Goal: Transaction & Acquisition: Book appointment/travel/reservation

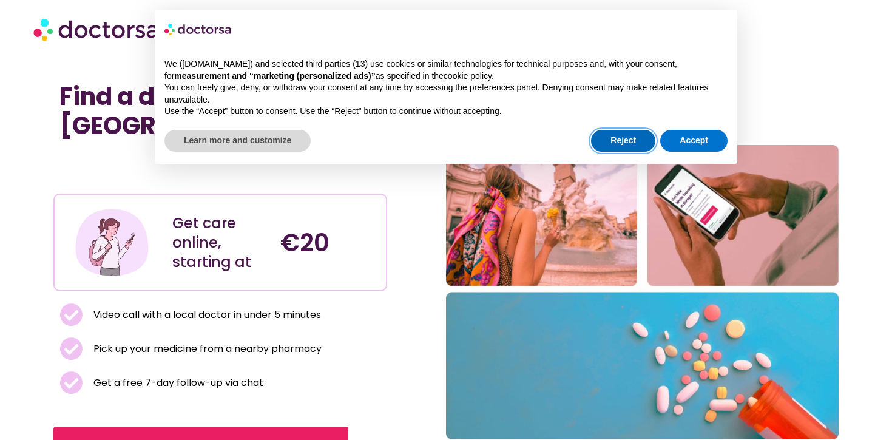
click at [631, 138] on button "Reject" at bounding box center [623, 141] width 64 height 22
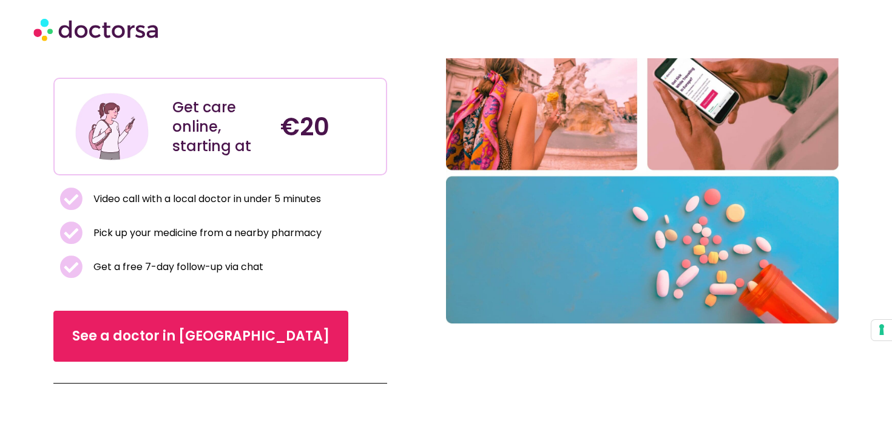
scroll to position [137, 0]
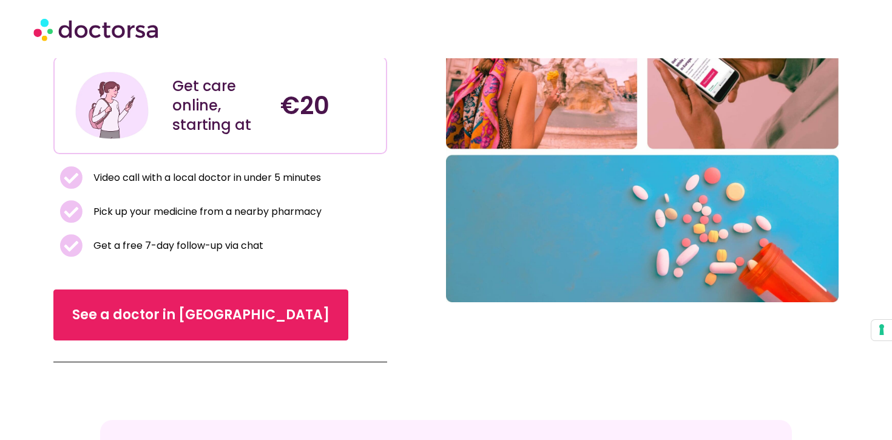
click at [192, 217] on span "Pick up your medicine from a nearby pharmacy" at bounding box center [205, 211] width 231 height 17
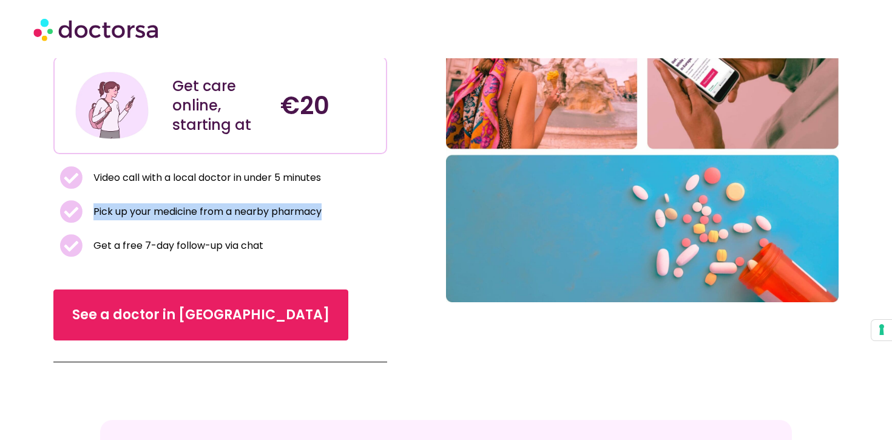
click at [192, 217] on span "Pick up your medicine from a nearby pharmacy" at bounding box center [205, 211] width 231 height 17
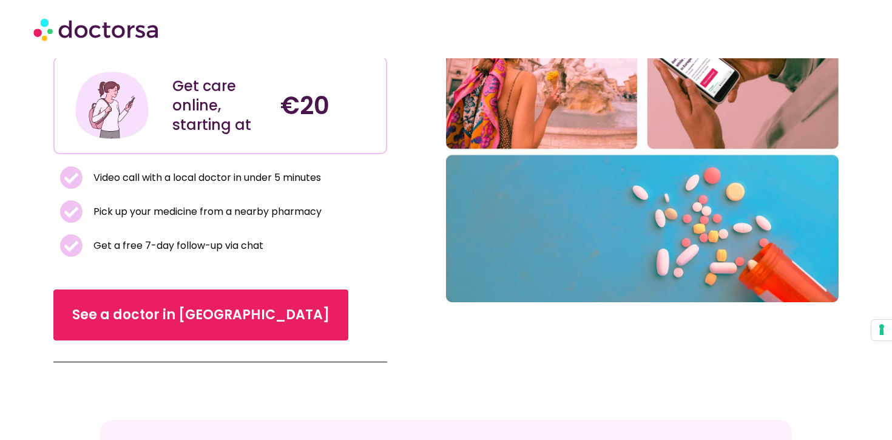
click at [202, 240] on span "Get a free 7-day follow-up via chat" at bounding box center [176, 245] width 173 height 17
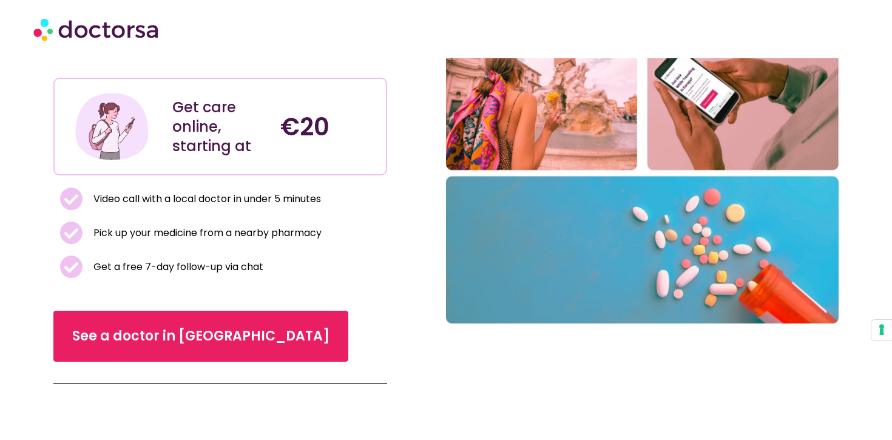
scroll to position [147, 0]
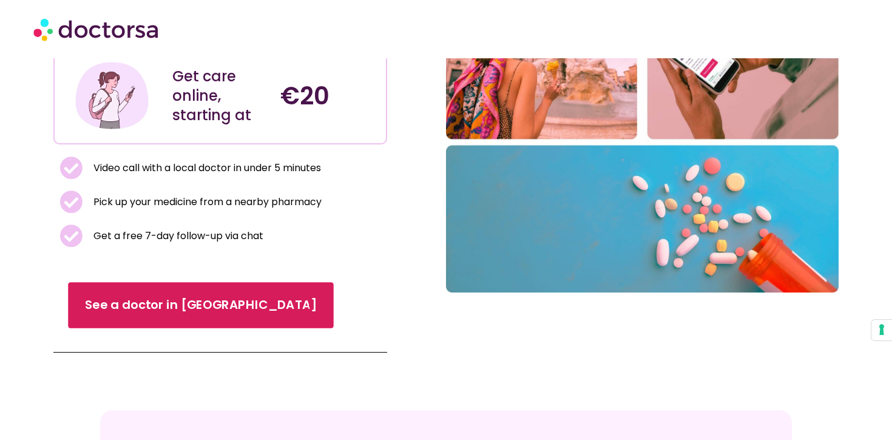
click at [129, 311] on span "See a doctor in Italy" at bounding box center [201, 306] width 232 height 18
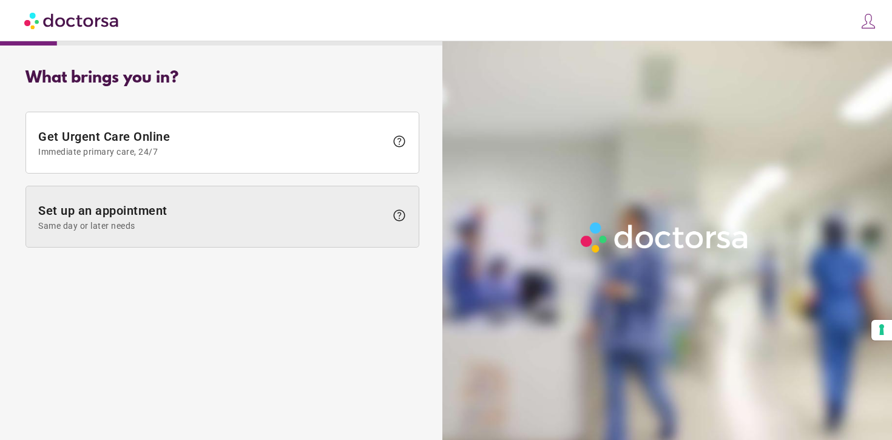
click at [221, 238] on span at bounding box center [222, 216] width 393 height 61
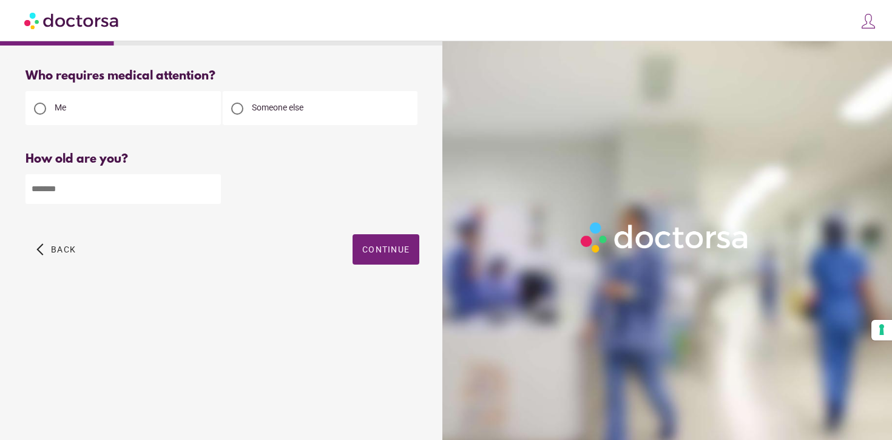
click at [122, 183] on input "number" at bounding box center [122, 189] width 195 height 30
type input "**"
click at [378, 254] on span "Continue" at bounding box center [385, 250] width 47 height 10
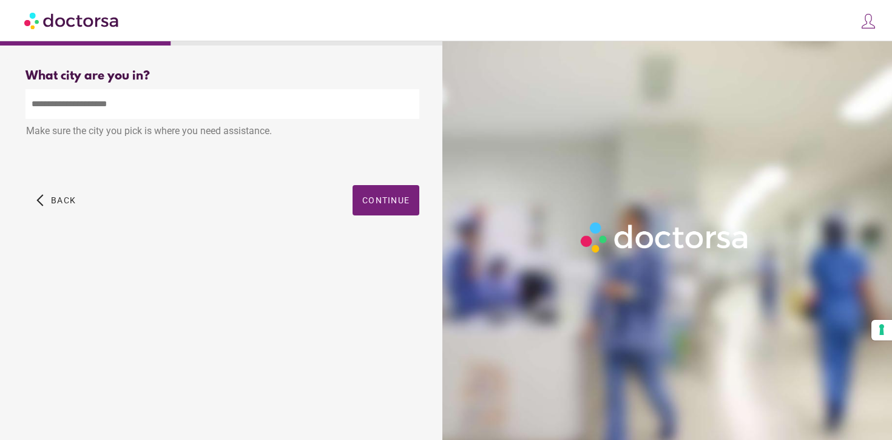
click at [237, 114] on input "text" at bounding box center [222, 104] width 394 height 30
click at [404, 200] on div "What city are you in? What city is the patient in? ******** Make sure the city …" at bounding box center [222, 155] width 433 height 193
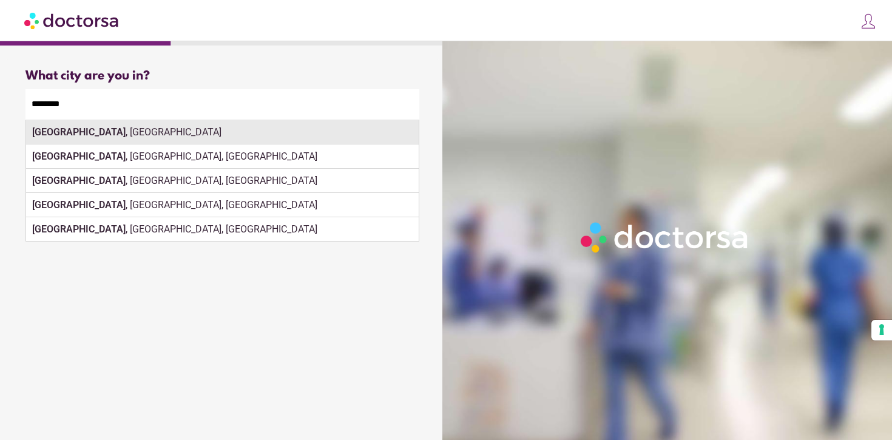
click at [306, 135] on div "[GEOGRAPHIC_DATA] , [GEOGRAPHIC_DATA]" at bounding box center [222, 132] width 393 height 24
type input "**********"
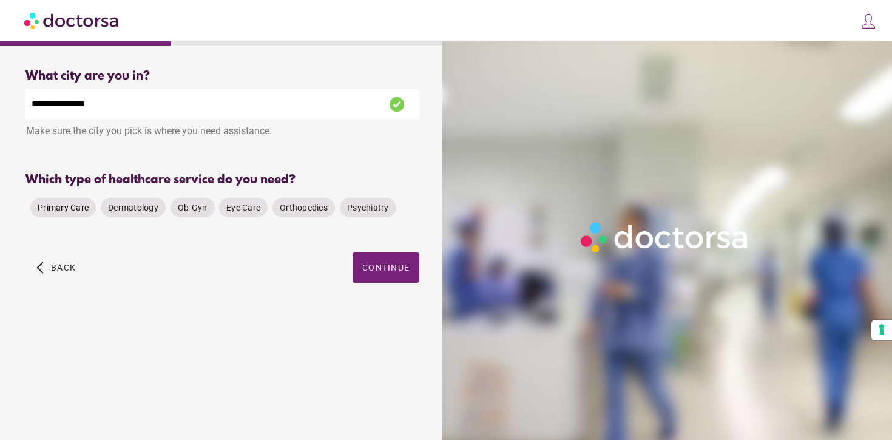
click at [59, 212] on span "Primary Care" at bounding box center [63, 208] width 51 height 10
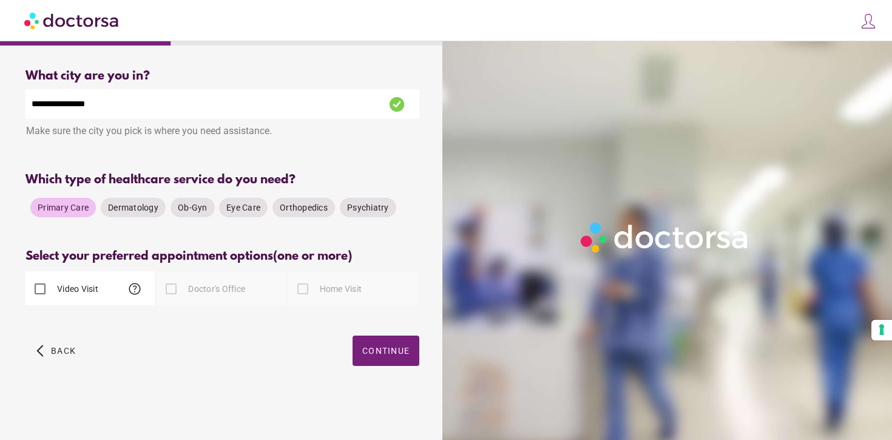
click at [63, 290] on label "Video Visit" at bounding box center [77, 289] width 44 height 12
click at [136, 290] on span "help" at bounding box center [134, 289] width 15 height 15
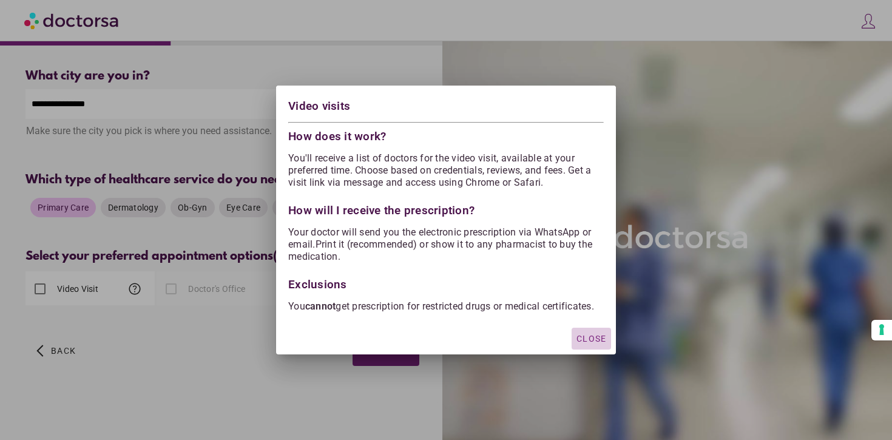
click at [587, 342] on span "Close" at bounding box center [592, 339] width 30 height 10
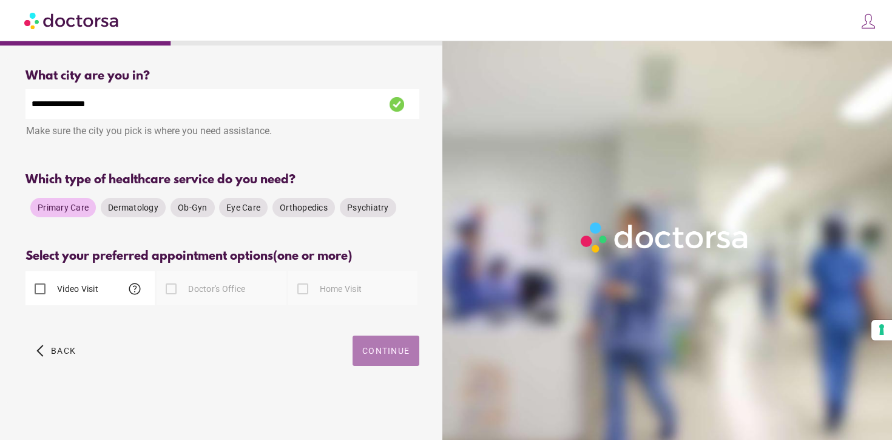
click at [381, 357] on span "button" at bounding box center [386, 351] width 67 height 30
